Goal: Learn about a topic

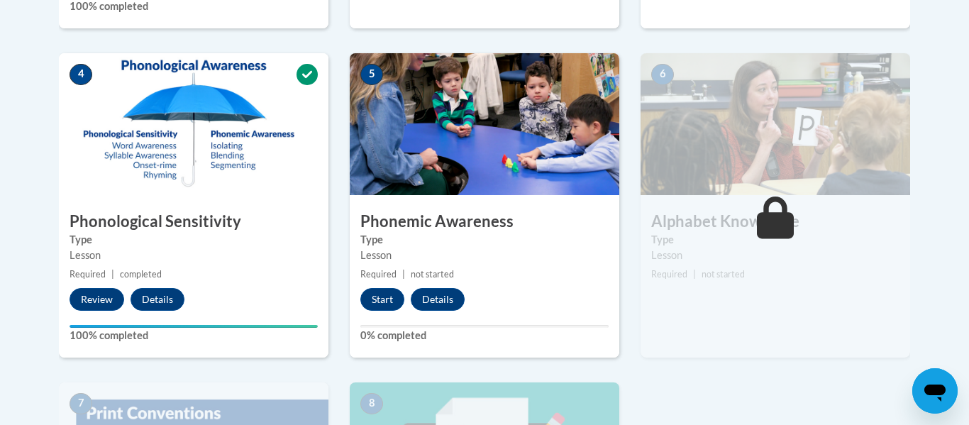
scroll to position [781, 0]
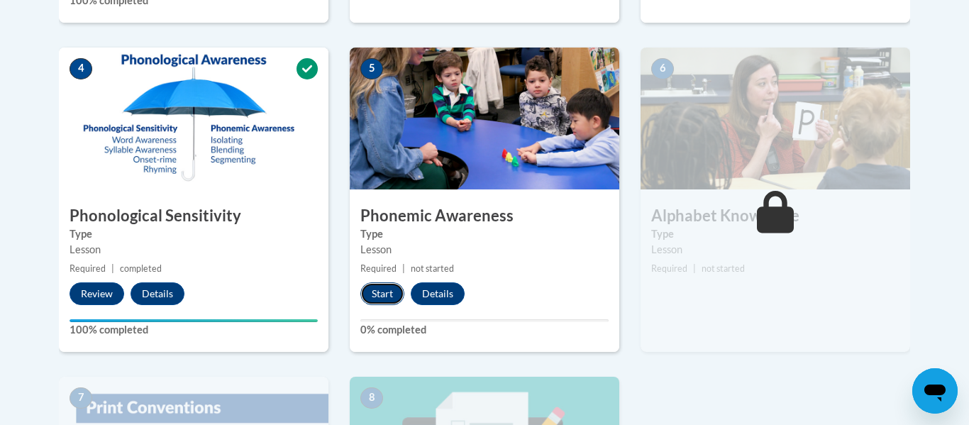
click at [378, 298] on button "Start" at bounding box center [383, 293] width 44 height 23
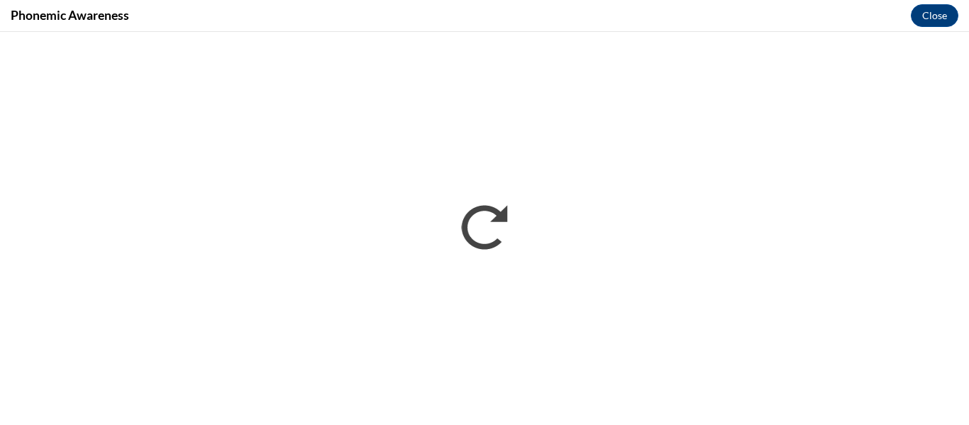
scroll to position [0, 0]
